Goal: Task Accomplishment & Management: Use online tool/utility

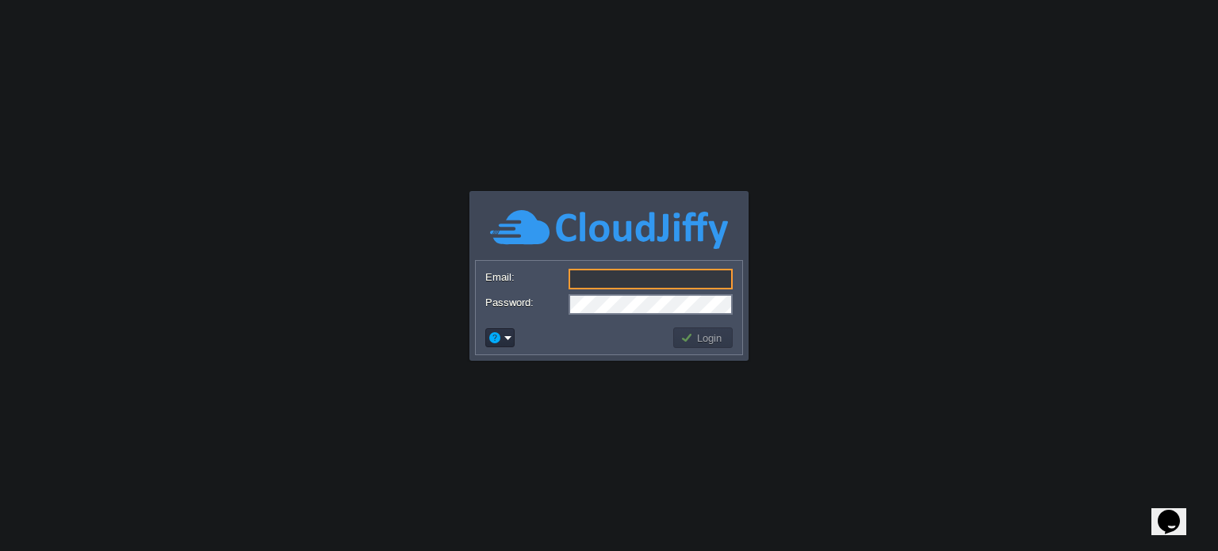
type input "[EMAIL_ADDRESS][DOMAIN_NAME]"
click at [837, 316] on body "Application Platform v.8.10.2 Email: [EMAIL_ADDRESS][DOMAIN_NAME] Password: Log…" at bounding box center [609, 275] width 1218 height 551
click at [711, 332] on button "Login" at bounding box center [704, 338] width 46 height 14
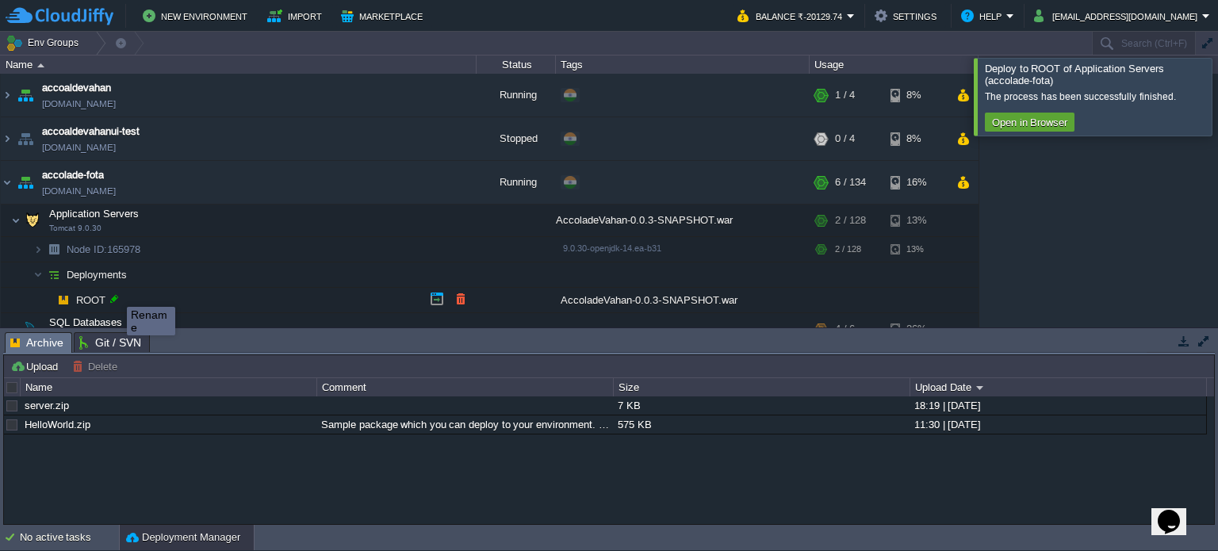
click at [115, 293] on div at bounding box center [114, 299] width 14 height 14
click at [213, 221] on td "Application Servers Tomcat 9.0.30" at bounding box center [239, 221] width 476 height 33
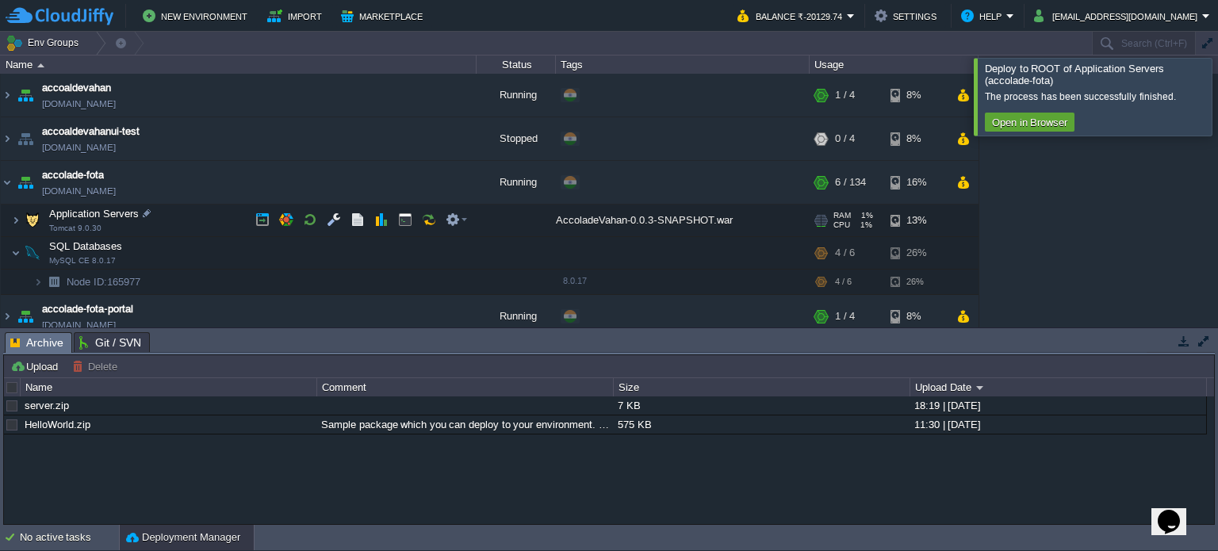
click at [213, 221] on td "Application Servers Tomcat 9.0.30" at bounding box center [239, 221] width 476 height 33
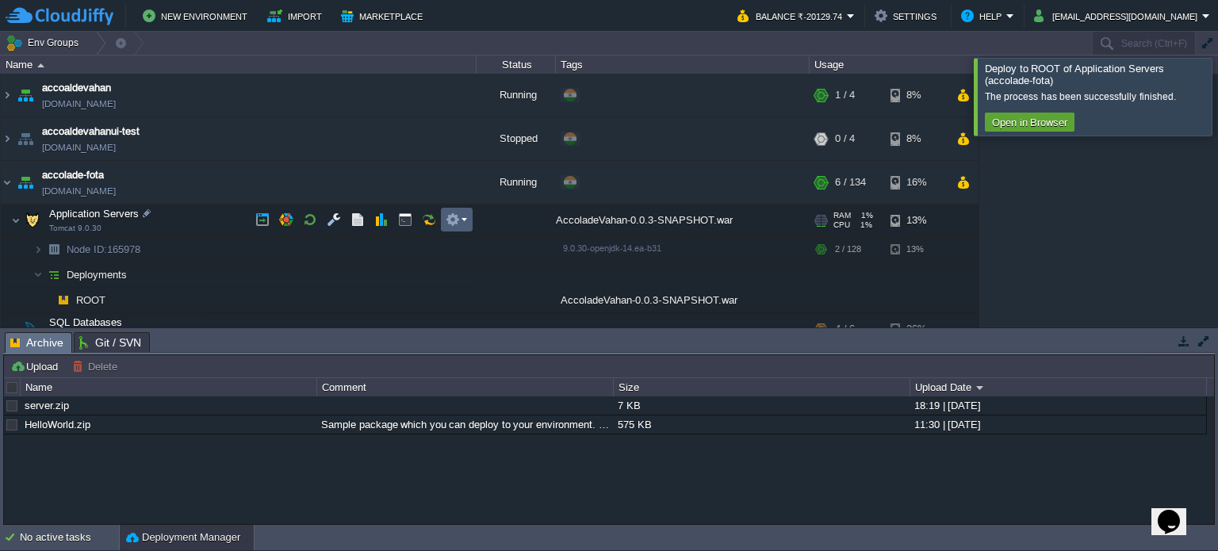
click at [465, 218] on em at bounding box center [456, 220] width 21 height 14
click at [98, 274] on span "Deployments" at bounding box center [97, 274] width 64 height 13
click at [327, 226] on button "button" at bounding box center [334, 220] width 14 height 14
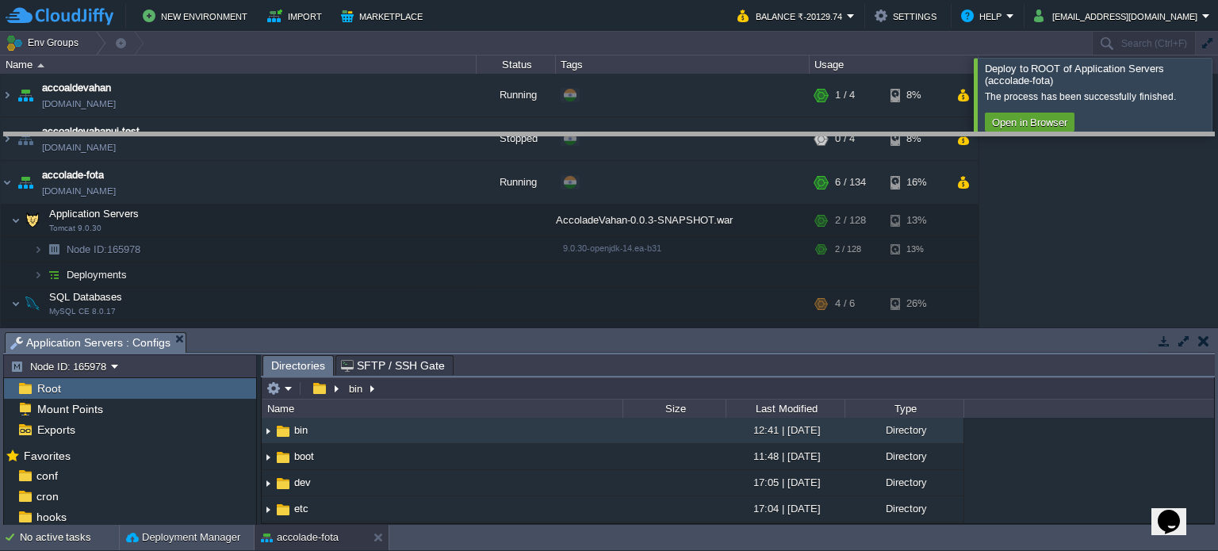
drag, startPoint x: 375, startPoint y: 347, endPoint x: 403, endPoint y: 148, distance: 201.8
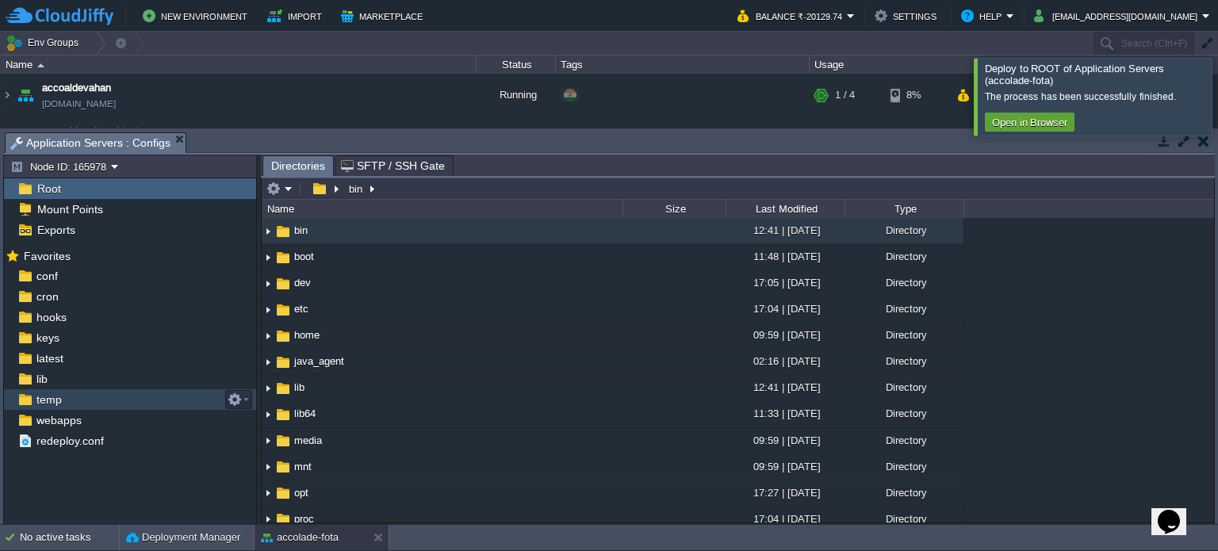
click at [82, 393] on div "temp" at bounding box center [130, 399] width 252 height 21
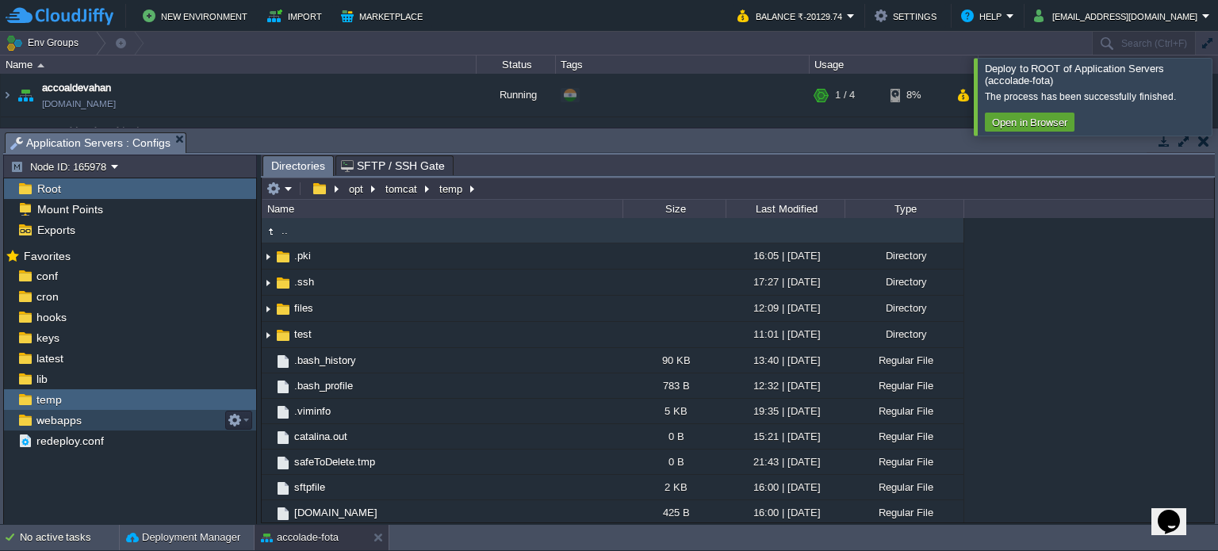
click at [71, 420] on span "webapps" at bounding box center [58, 420] width 51 height 14
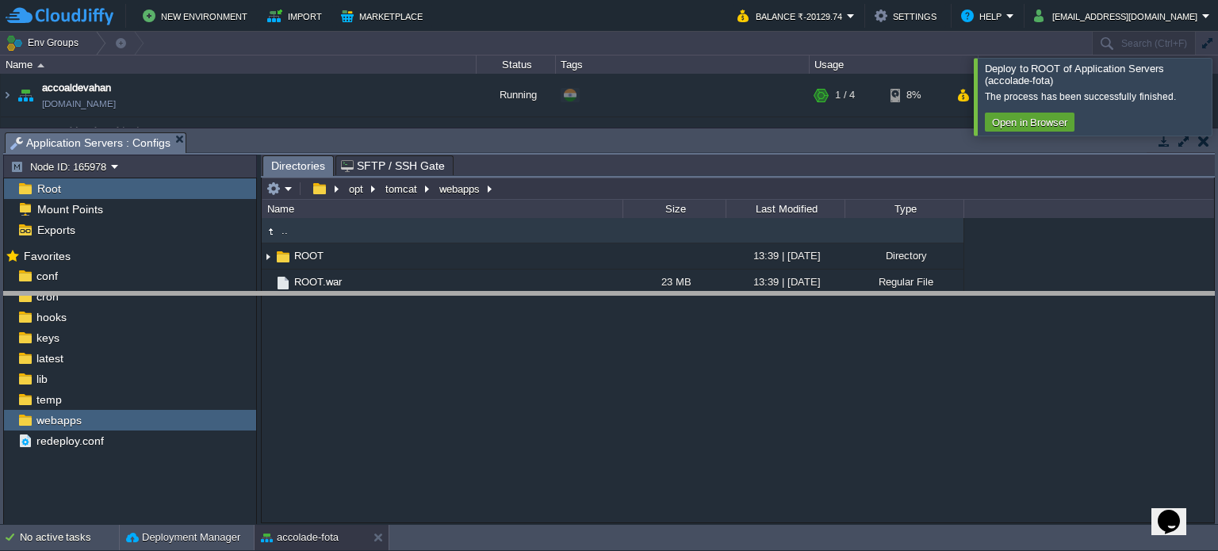
drag, startPoint x: 610, startPoint y: 136, endPoint x: 584, endPoint y: 294, distance: 160.8
click at [584, 294] on body "New Environment Import Marketplace Bonus ₹0.00 Upgrade Account Balance ₹-20129.…" at bounding box center [609, 275] width 1218 height 551
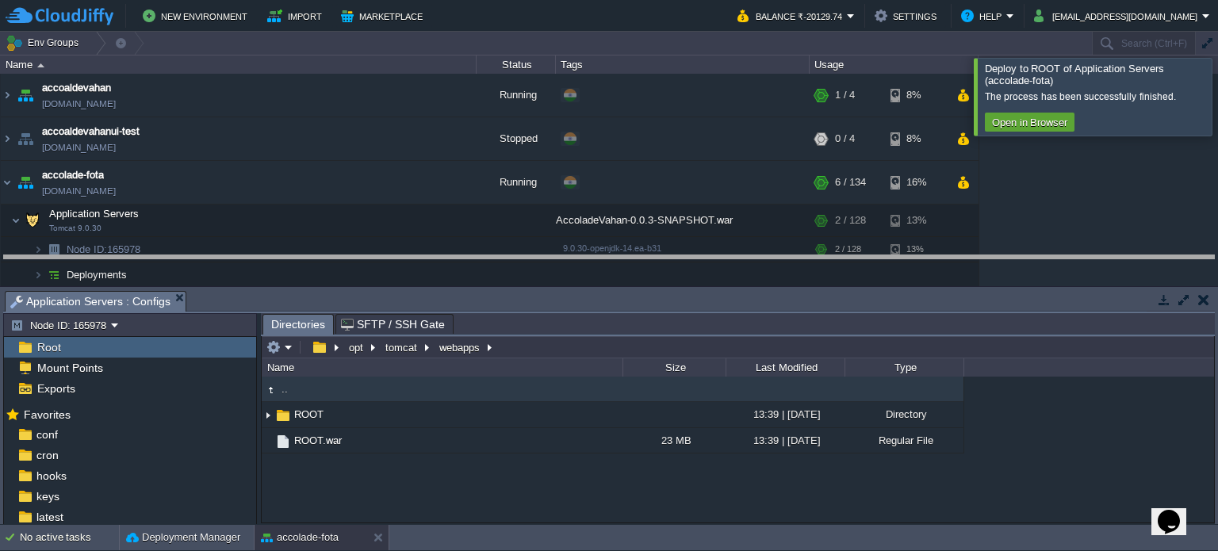
drag, startPoint x: 584, startPoint y: 294, endPoint x: 587, endPoint y: 259, distance: 35.8
click at [587, 259] on body "New Environment Import Marketplace Bonus ₹0.00 Upgrade Account Balance ₹-20129.…" at bounding box center [609, 275] width 1218 height 551
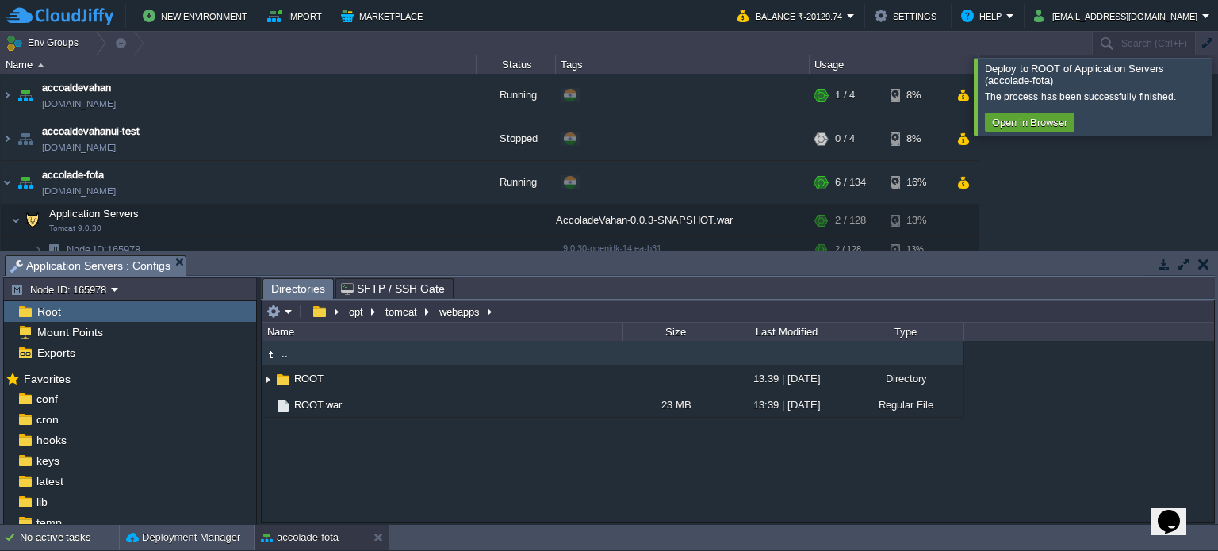
click at [1193, 259] on td at bounding box center [1184, 264] width 20 height 19
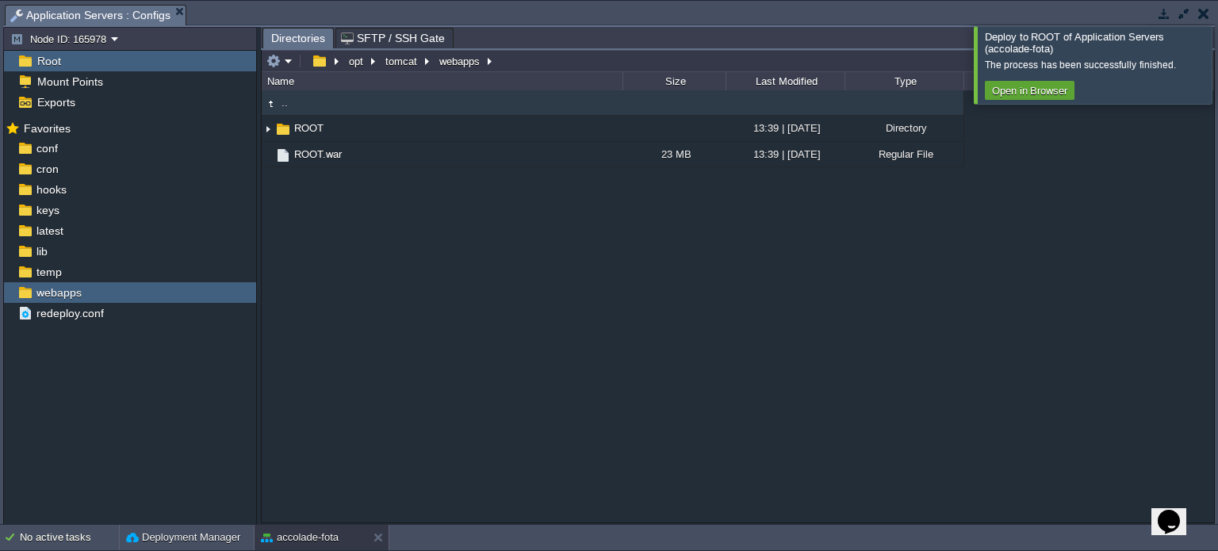
click at [65, 63] on div "Root" at bounding box center [130, 61] width 252 height 21
click at [1206, 10] on button "button" at bounding box center [1203, 13] width 11 height 14
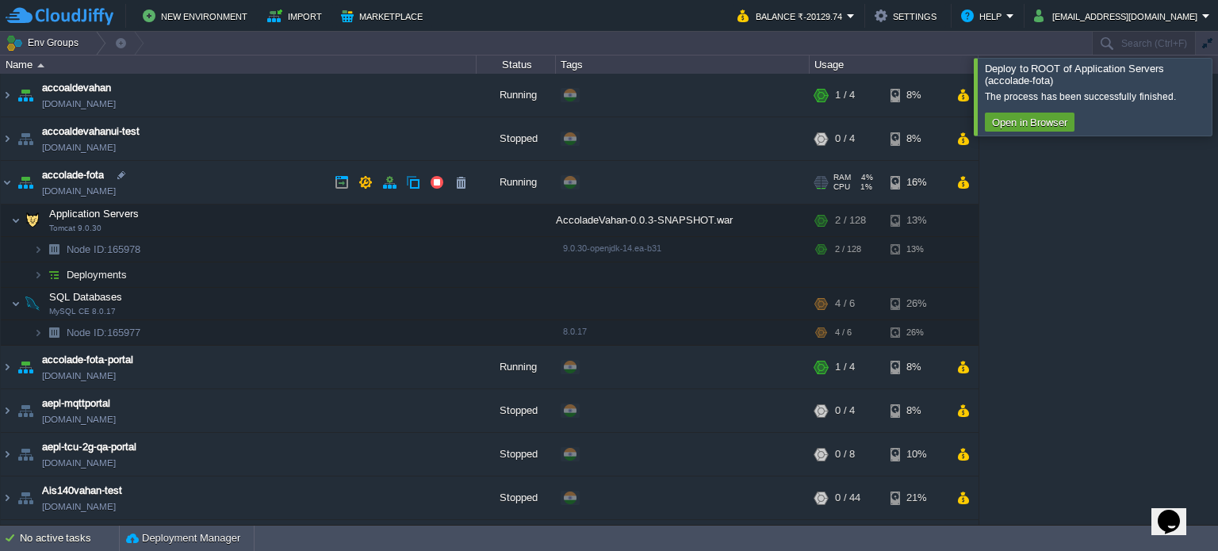
click at [95, 181] on span "accolade-fota" at bounding box center [73, 175] width 62 height 16
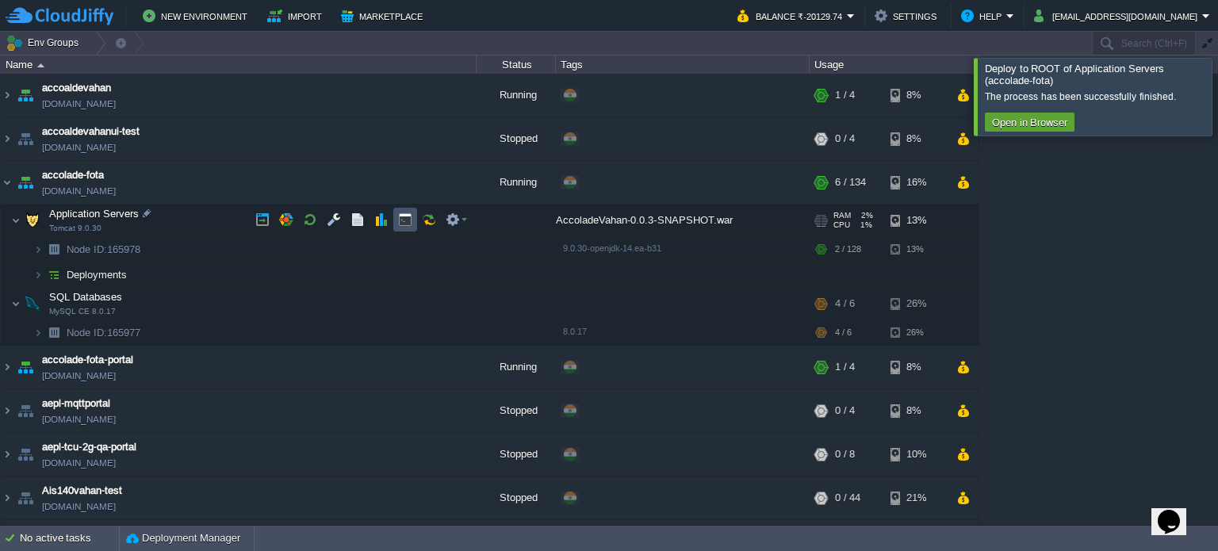
click at [398, 220] on button "button" at bounding box center [405, 220] width 14 height 14
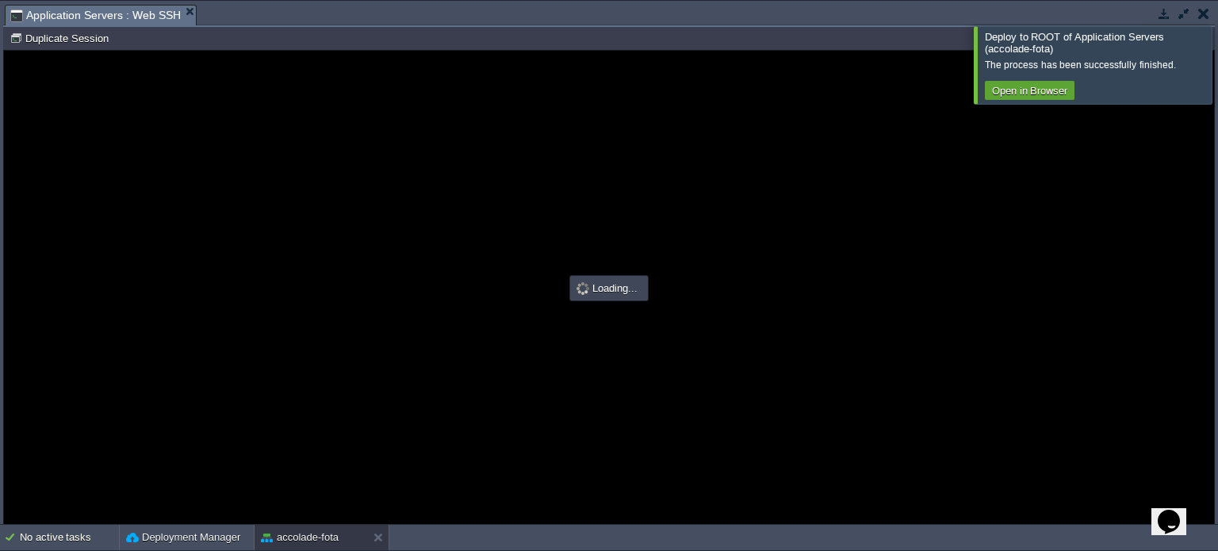
type input "#000000"
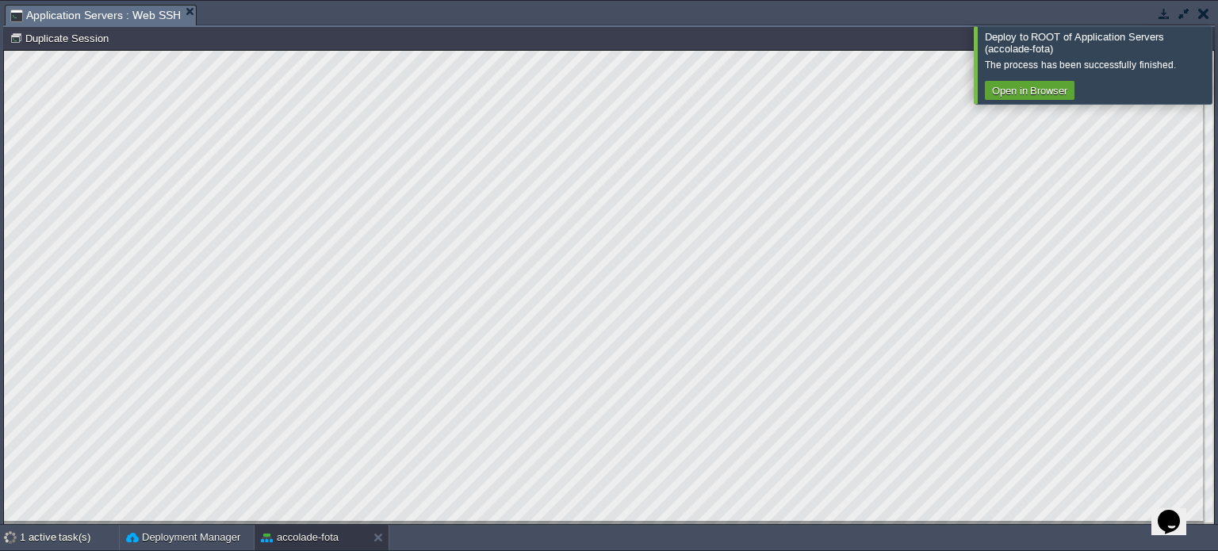
click at [1212, 9] on td at bounding box center [1204, 13] width 20 height 19
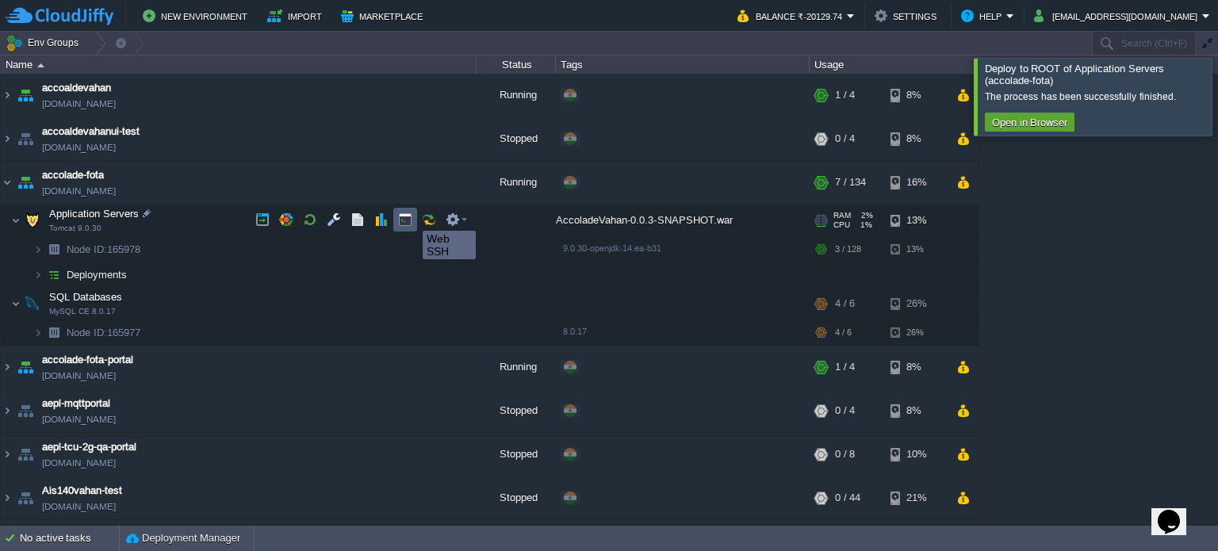
click at [411, 217] on button "button" at bounding box center [405, 220] width 14 height 14
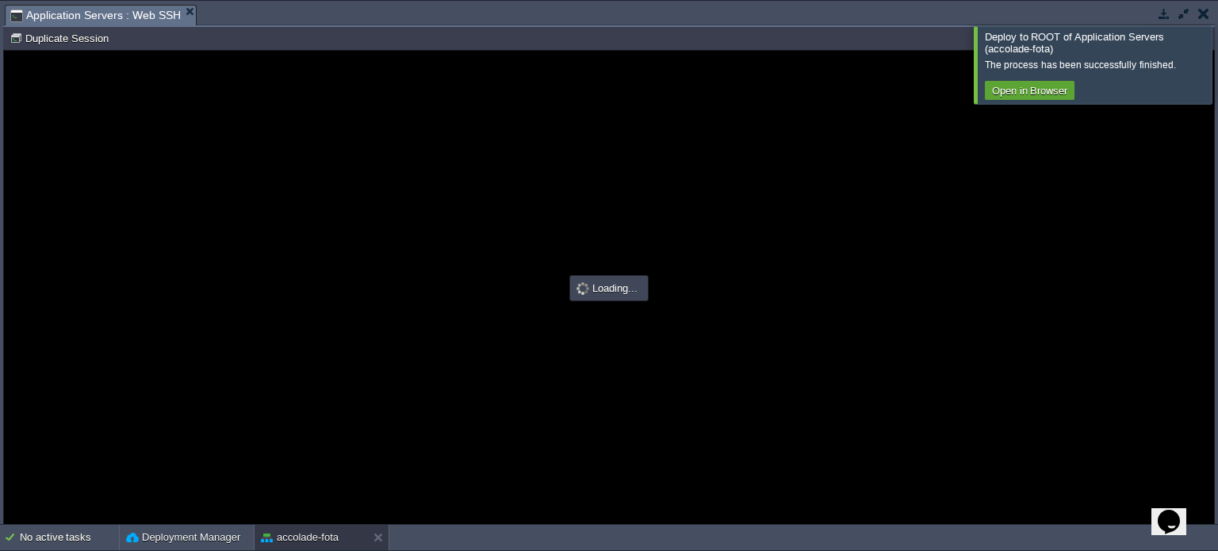
type input "#000000"
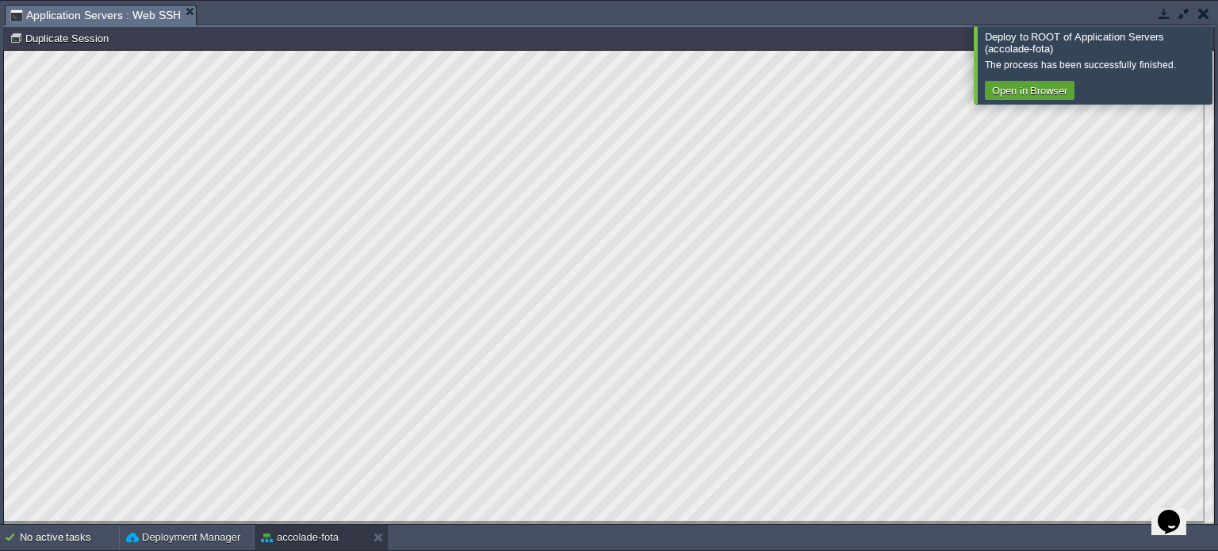
click at [1203, 19] on button "button" at bounding box center [1203, 13] width 11 height 14
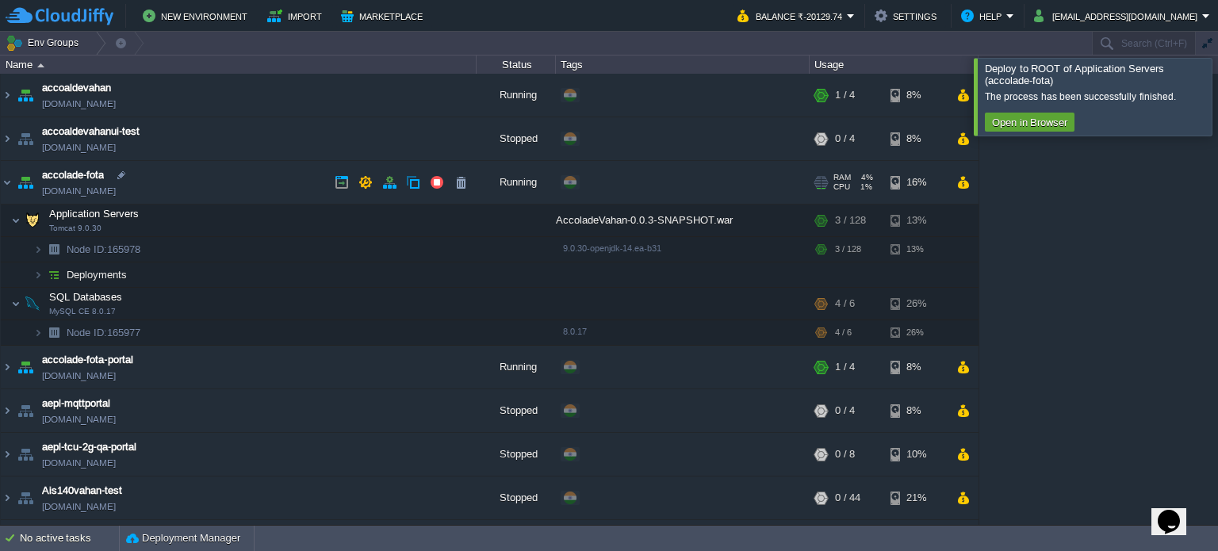
click at [220, 181] on td "accolade-fota [DOMAIN_NAME]" at bounding box center [239, 183] width 476 height 44
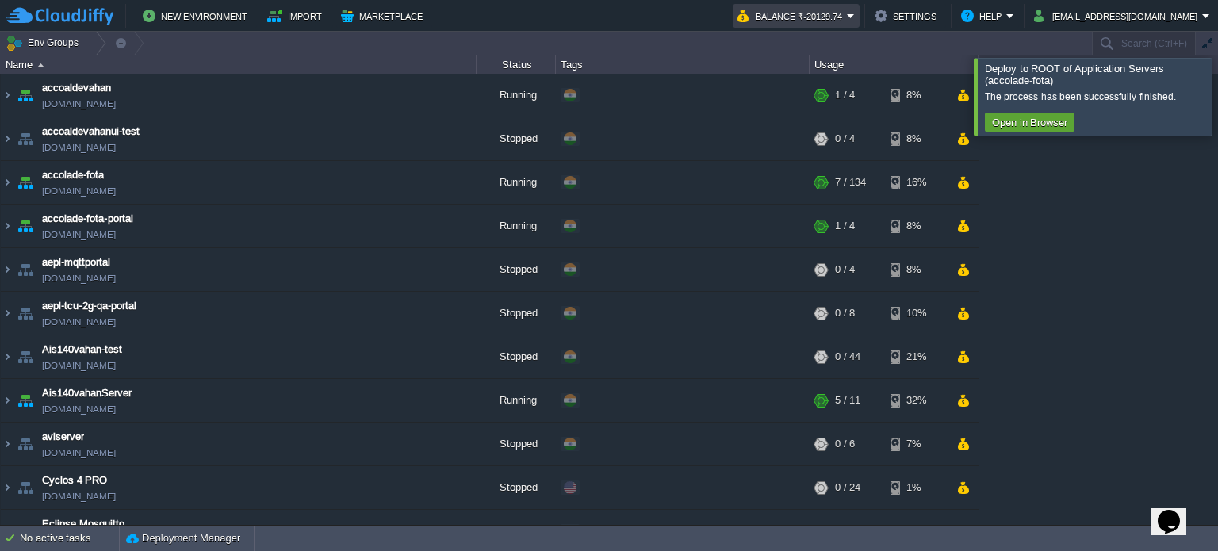
click at [855, 15] on em "Balance ₹-20129.74" at bounding box center [796, 15] width 117 height 19
